Goal: Connect with others: Connect with others

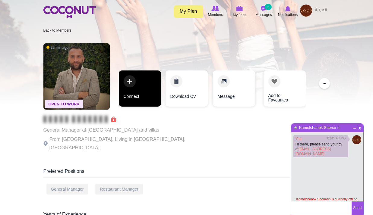
click at [134, 99] on link "Connect" at bounding box center [140, 88] width 42 height 36
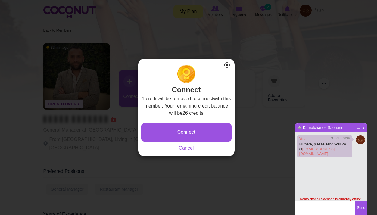
click at [197, 142] on div "Connect Saving... Cancel" at bounding box center [186, 136] width 90 height 32
click at [201, 134] on button "Connect" at bounding box center [186, 132] width 90 height 18
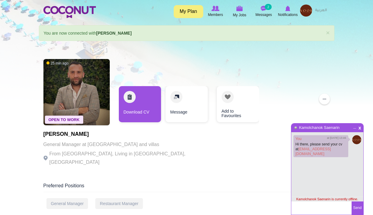
click at [189, 183] on div "Preferred Positions" at bounding box center [186, 188] width 286 height 10
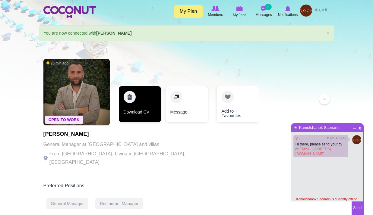
click at [148, 117] on link "Download CV" at bounding box center [140, 104] width 42 height 36
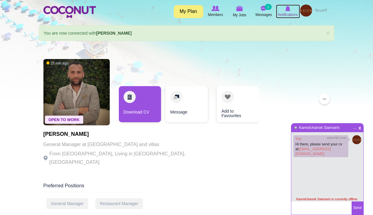
click at [288, 10] on img at bounding box center [287, 8] width 5 height 5
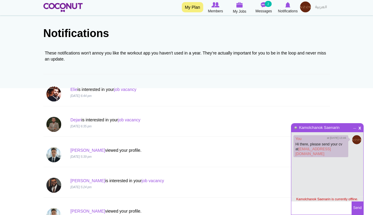
scroll to position [60, 0]
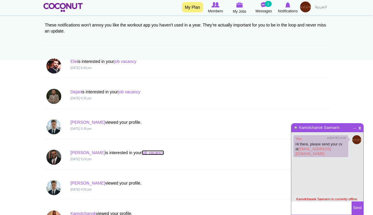
click at [142, 153] on link "job vacancy" at bounding box center [153, 152] width 22 height 5
click at [77, 151] on link "Giannis" at bounding box center [87, 152] width 35 height 5
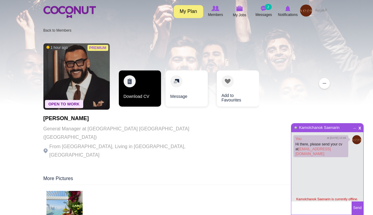
click at [154, 98] on link "Download CV" at bounding box center [140, 88] width 42 height 36
click at [151, 87] on link "Download CV" at bounding box center [140, 88] width 42 height 36
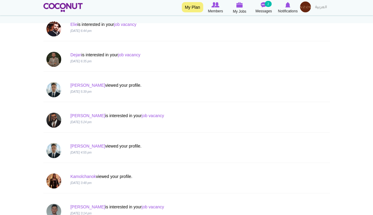
scroll to position [151, 0]
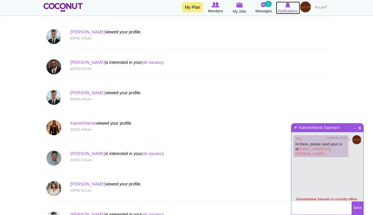
click at [291, 8] on icon at bounding box center [288, 5] width 24 height 7
